Goal: Navigation & Orientation: Find specific page/section

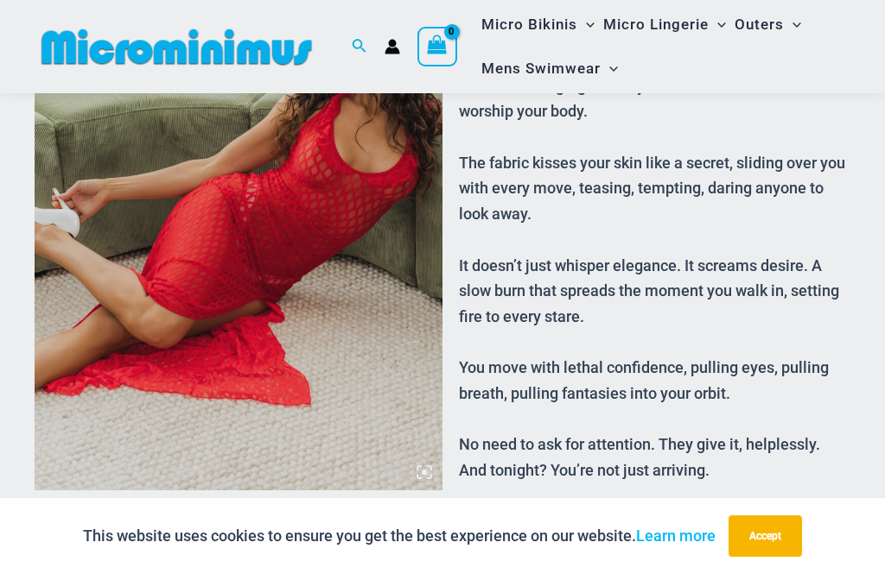
scroll to position [498, 0]
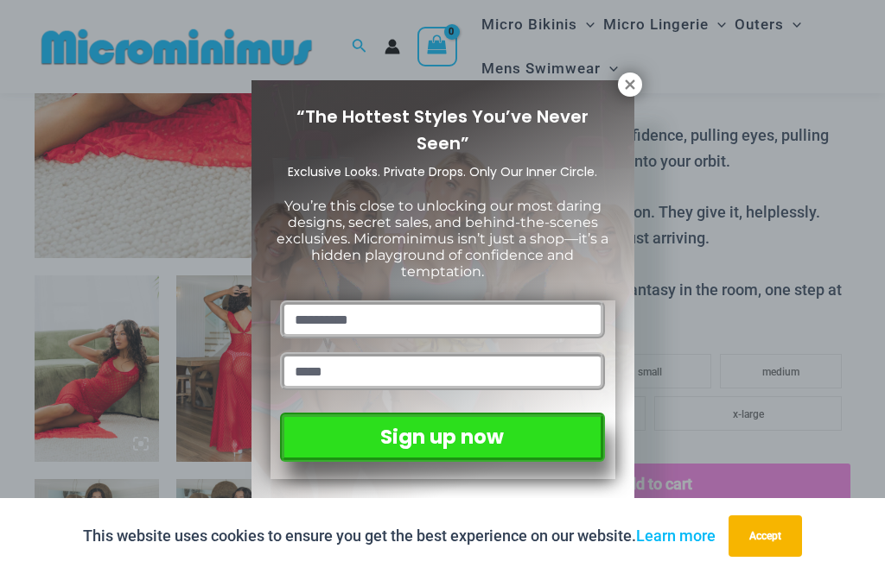
click at [627, 86] on icon at bounding box center [630, 84] width 10 height 10
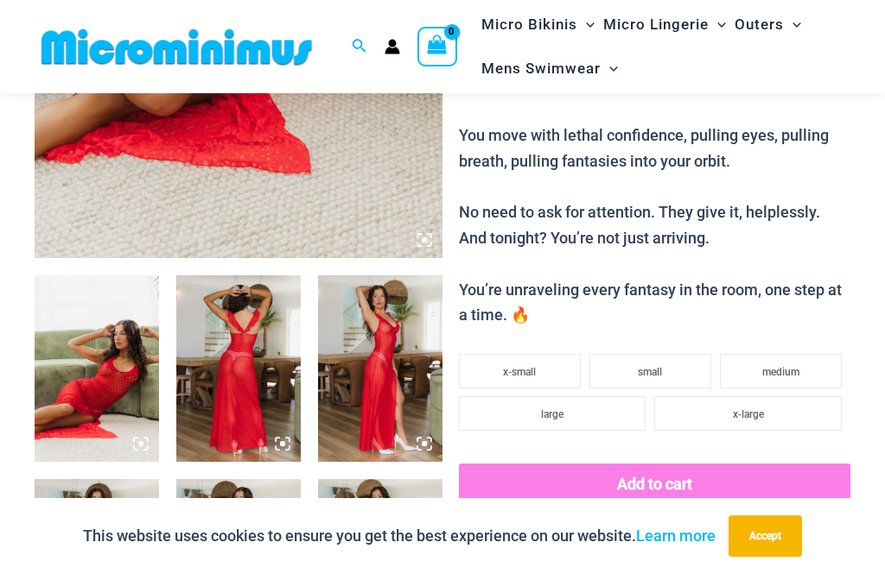
click at [244, 331] on img at bounding box center [238, 369] width 124 height 187
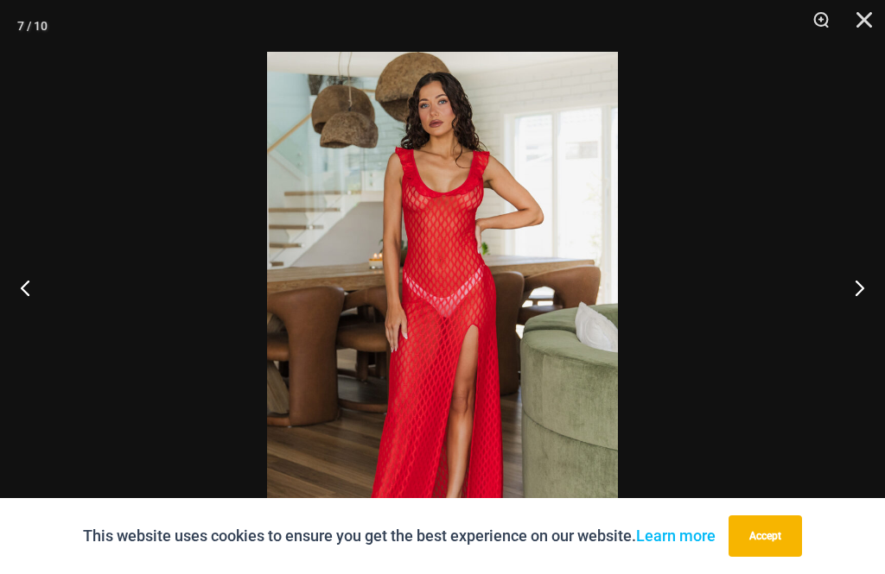
click at [146, 221] on div at bounding box center [442, 287] width 885 height 574
click at [90, 124] on div at bounding box center [442, 287] width 885 height 574
click at [875, 27] on button "Close" at bounding box center [857, 26] width 43 height 52
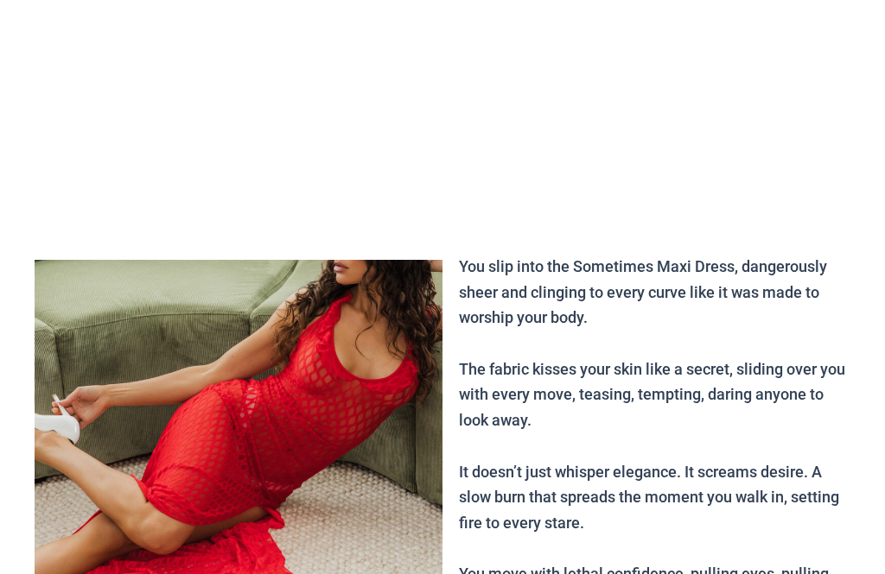
scroll to position [0, 0]
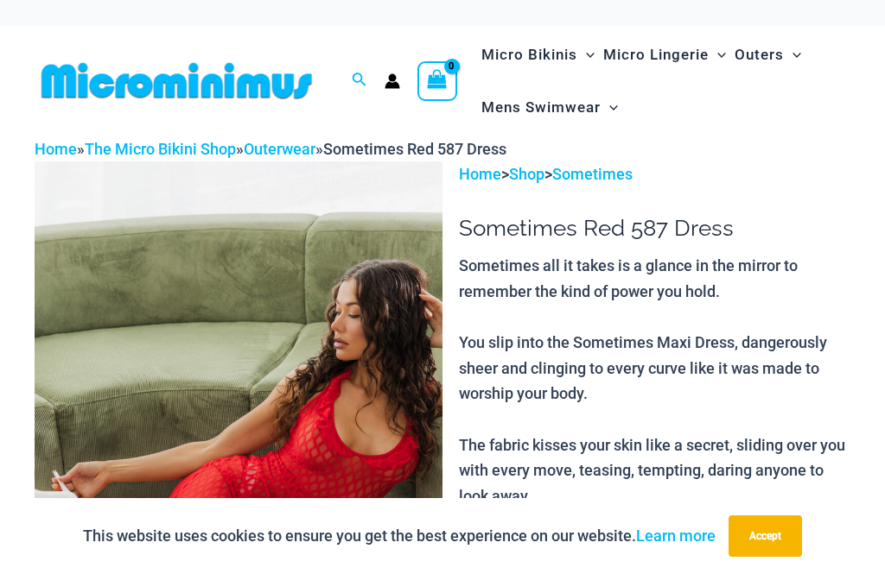
click at [122, 80] on img at bounding box center [177, 80] width 284 height 39
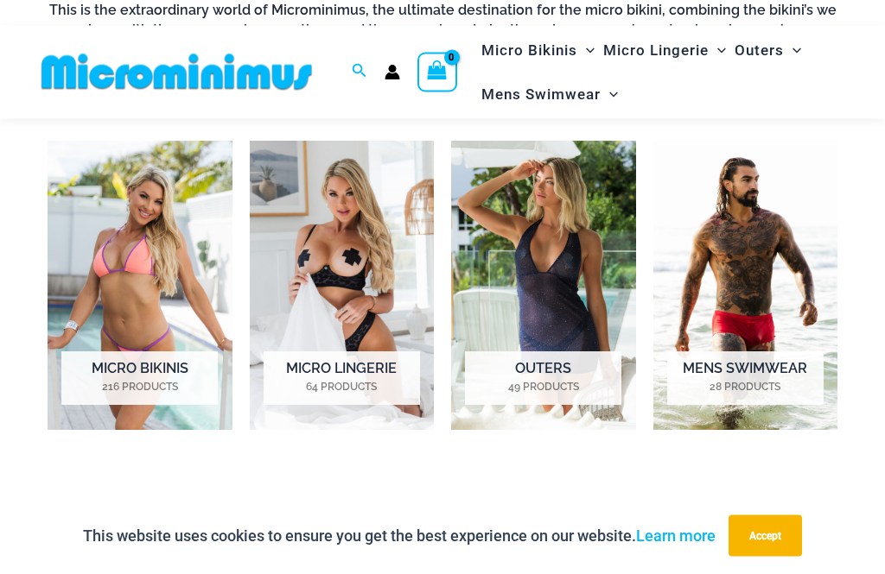
scroll to position [706, 0]
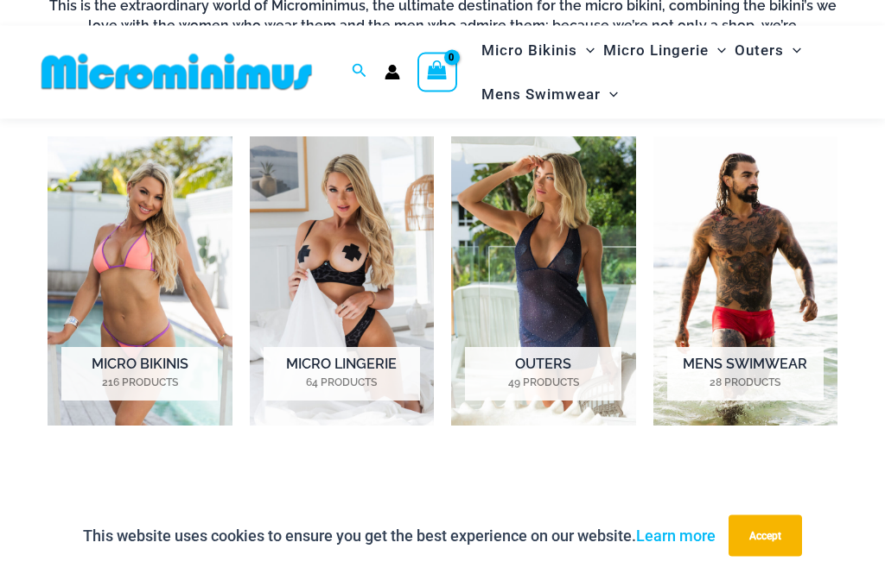
click at [512, 229] on img "Visit product category Outers" at bounding box center [543, 281] width 185 height 289
